Goal: Information Seeking & Learning: Learn about a topic

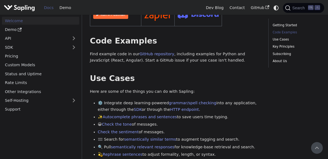
scroll to position [174, 0]
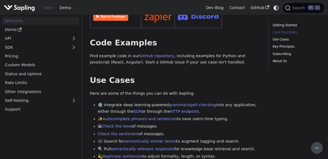
click at [48, 9] on link "Docs" at bounding box center [49, 8] width 16 height 8
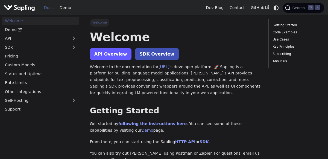
click at [122, 56] on link "API Overview" at bounding box center [110, 54] width 41 height 12
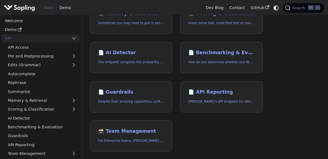
scroll to position [180, 0]
click at [155, 57] on link "📄️ AI Detector The endpoint computes the probability that a piece of text is AI…" at bounding box center [131, 56] width 82 height 31
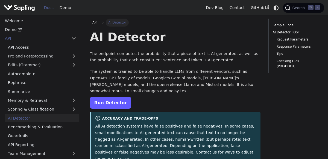
click at [115, 97] on link "Run Detector" at bounding box center [110, 103] width 41 height 12
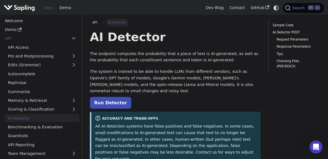
click at [91, 71] on p "The system is trained to be able to handle LLMs from different vendors, such as…" at bounding box center [175, 81] width 171 height 26
click at [34, 118] on link "AI Detector" at bounding box center [42, 118] width 74 height 8
click at [20, 119] on link "AI Detector" at bounding box center [42, 118] width 74 height 8
click at [108, 97] on link "Run Detector" at bounding box center [110, 103] width 41 height 12
